Goal: Browse casually: Explore the website without a specific task or goal

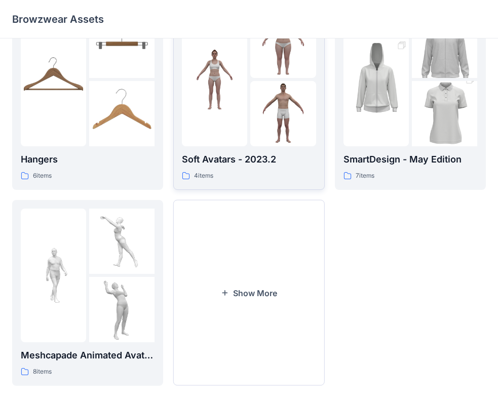
scroll to position [252, 0]
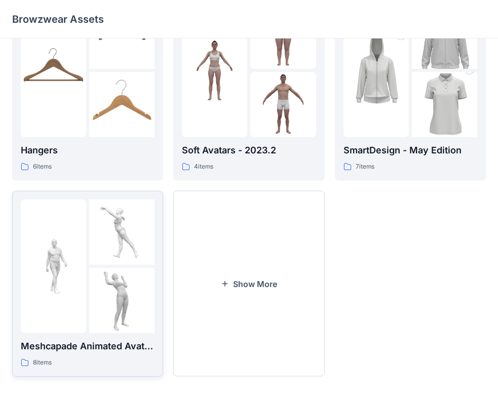
click at [47, 346] on p "Meshcapade Animated Avatars" at bounding box center [88, 346] width 134 height 14
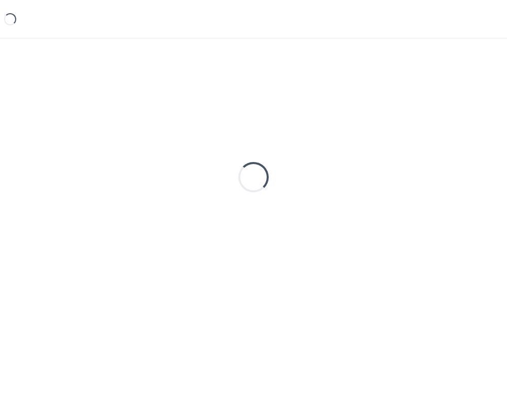
click at [48, 345] on div "Loading..." at bounding box center [253, 206] width 507 height 334
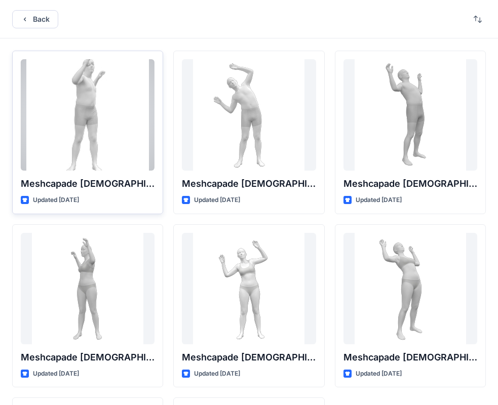
click at [83, 145] on div at bounding box center [88, 114] width 134 height 111
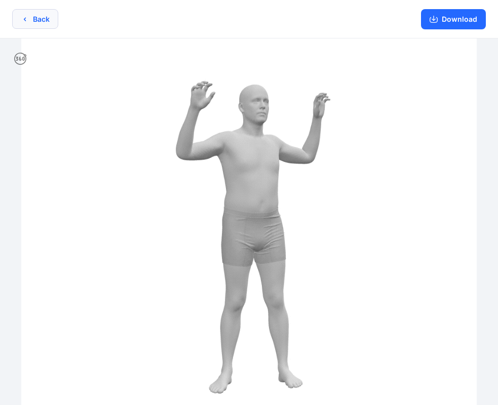
click at [27, 20] on icon "button" at bounding box center [25, 19] width 8 height 8
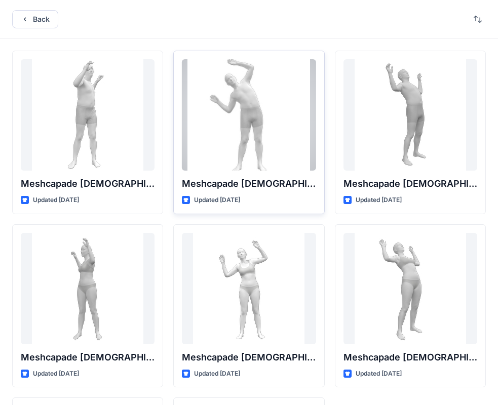
click at [250, 105] on div at bounding box center [249, 114] width 134 height 111
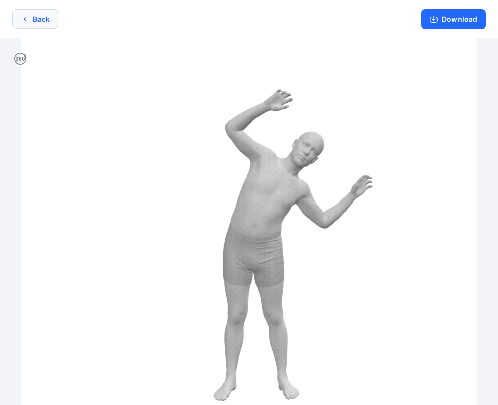
click at [23, 23] on icon "button" at bounding box center [25, 19] width 8 height 8
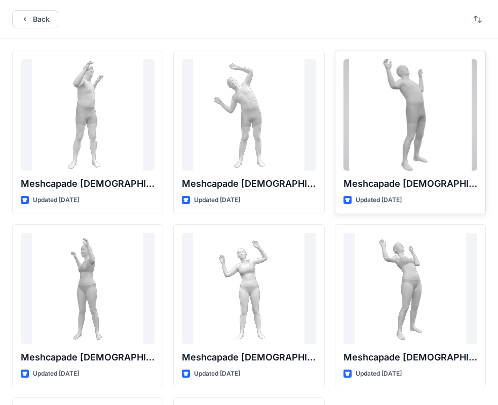
click at [417, 98] on div at bounding box center [411, 114] width 134 height 111
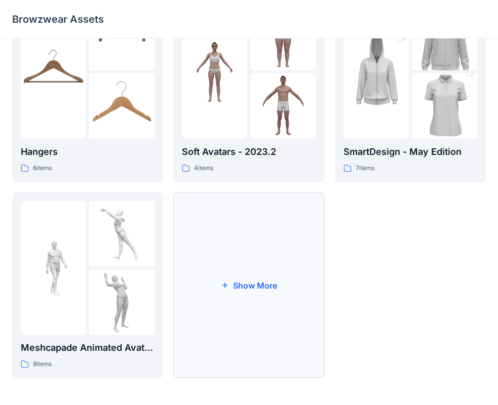
scroll to position [252, 0]
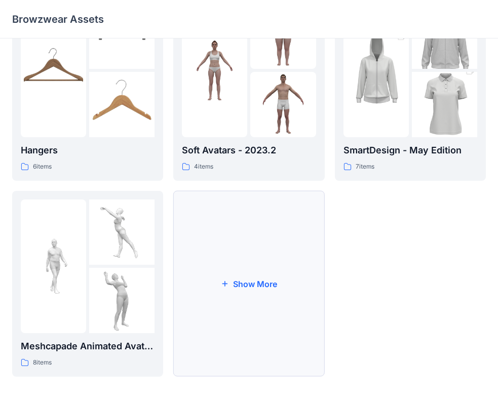
click at [198, 265] on button "Show More" at bounding box center [248, 284] width 151 height 186
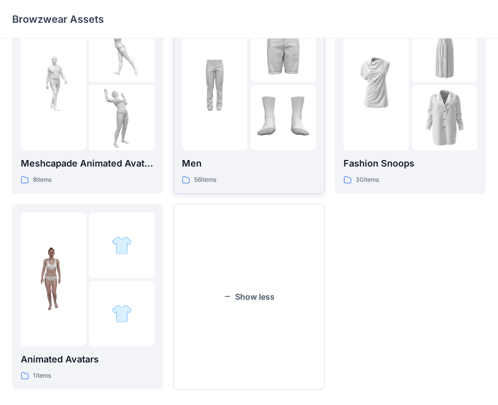
scroll to position [447, 0]
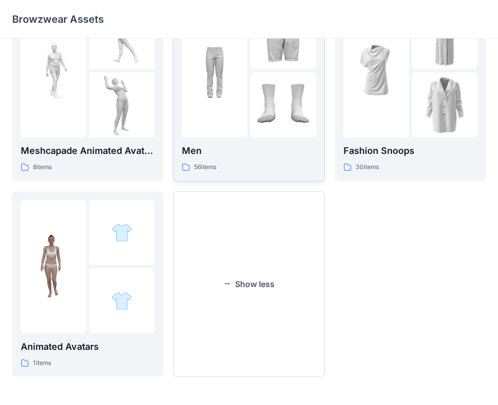
click at [189, 163] on icon at bounding box center [186, 167] width 8 height 8
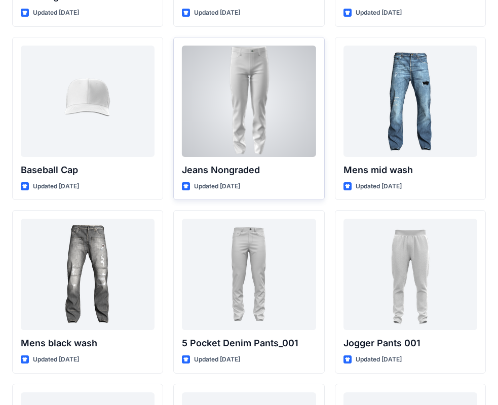
scroll to position [203, 0]
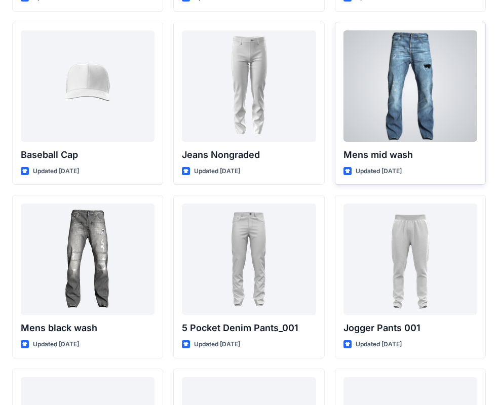
click at [439, 58] on div at bounding box center [411, 85] width 134 height 111
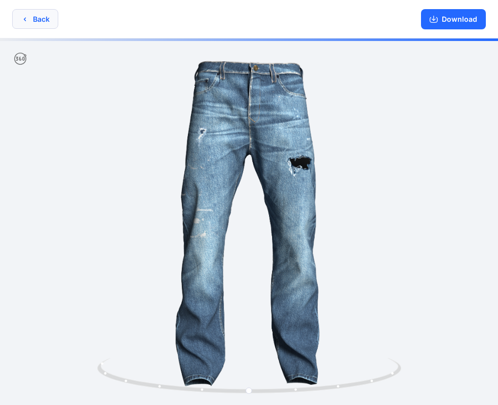
click at [22, 21] on icon "button" at bounding box center [25, 19] width 8 height 8
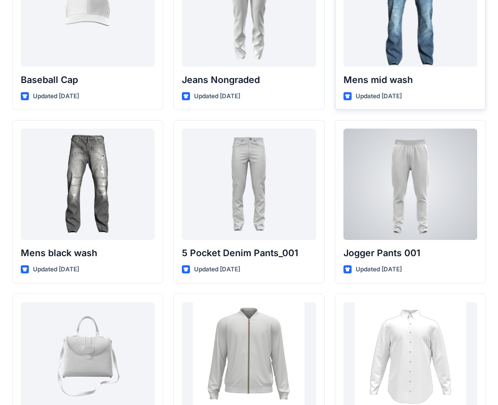
scroll to position [277, 0]
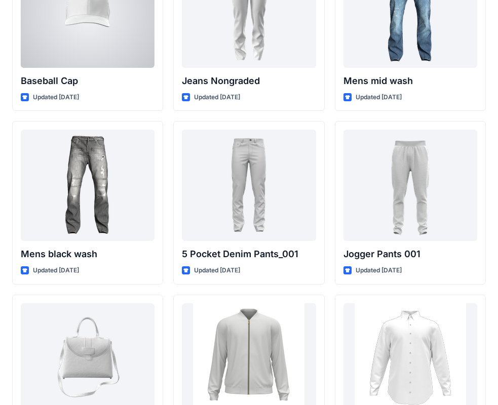
click at [96, 52] on div at bounding box center [88, 11] width 134 height 111
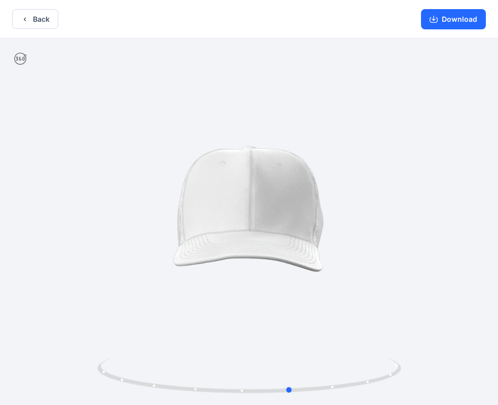
drag, startPoint x: 296, startPoint y: 132, endPoint x: 367, endPoint y: 220, distance: 112.8
click at [366, 220] on div at bounding box center [249, 223] width 498 height 369
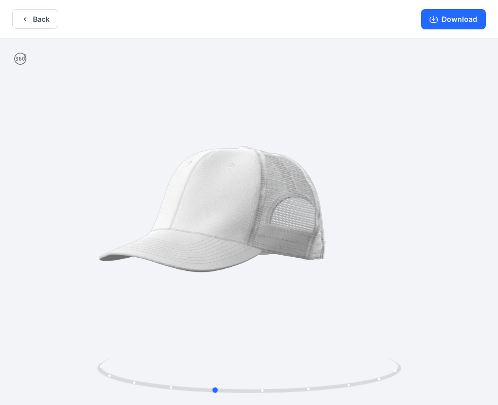
drag, startPoint x: 313, startPoint y: 303, endPoint x: 185, endPoint y: 409, distance: 165.8
click at [185, 405] on html "Back Download Version History" at bounding box center [249, 203] width 498 height 407
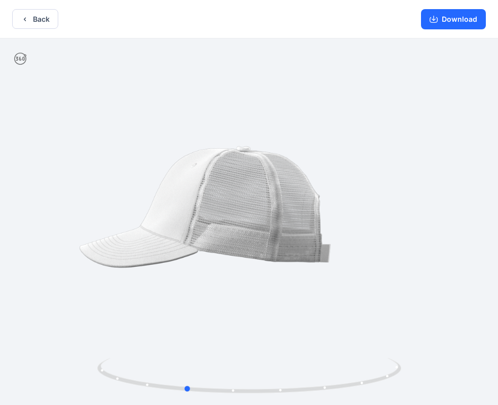
drag, startPoint x: 200, startPoint y: 247, endPoint x: 109, endPoint y: 262, distance: 91.5
click at [109, 262] on div at bounding box center [249, 223] width 498 height 369
click at [28, 19] on icon "button" at bounding box center [25, 19] width 8 height 8
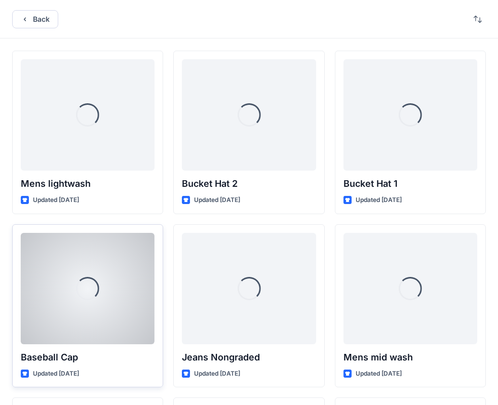
scroll to position [277, 0]
